Goal: Task Accomplishment & Management: Complete application form

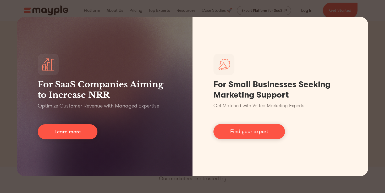
click at [371, 48] on div "For SaaS Companies Aiming to Increase NRR Optimize Customer Revenue with Manage…" at bounding box center [192, 96] width 385 height 193
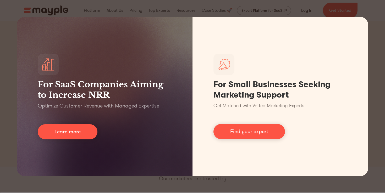
click at [124, 7] on div "For SaaS Companies Aiming to Increase NRR Optimize Customer Revenue with Manage…" at bounding box center [192, 96] width 385 height 193
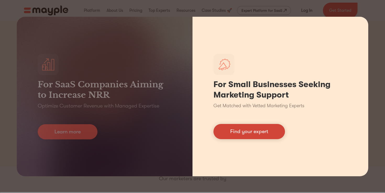
click at [252, 135] on link "Find your expert" at bounding box center [249, 131] width 72 height 15
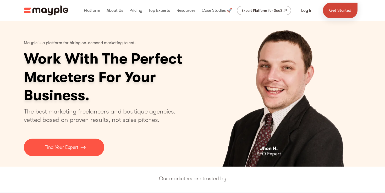
click at [338, 10] on link "Get Started" at bounding box center [340, 11] width 35 height 16
